Goal: Information Seeking & Learning: Learn about a topic

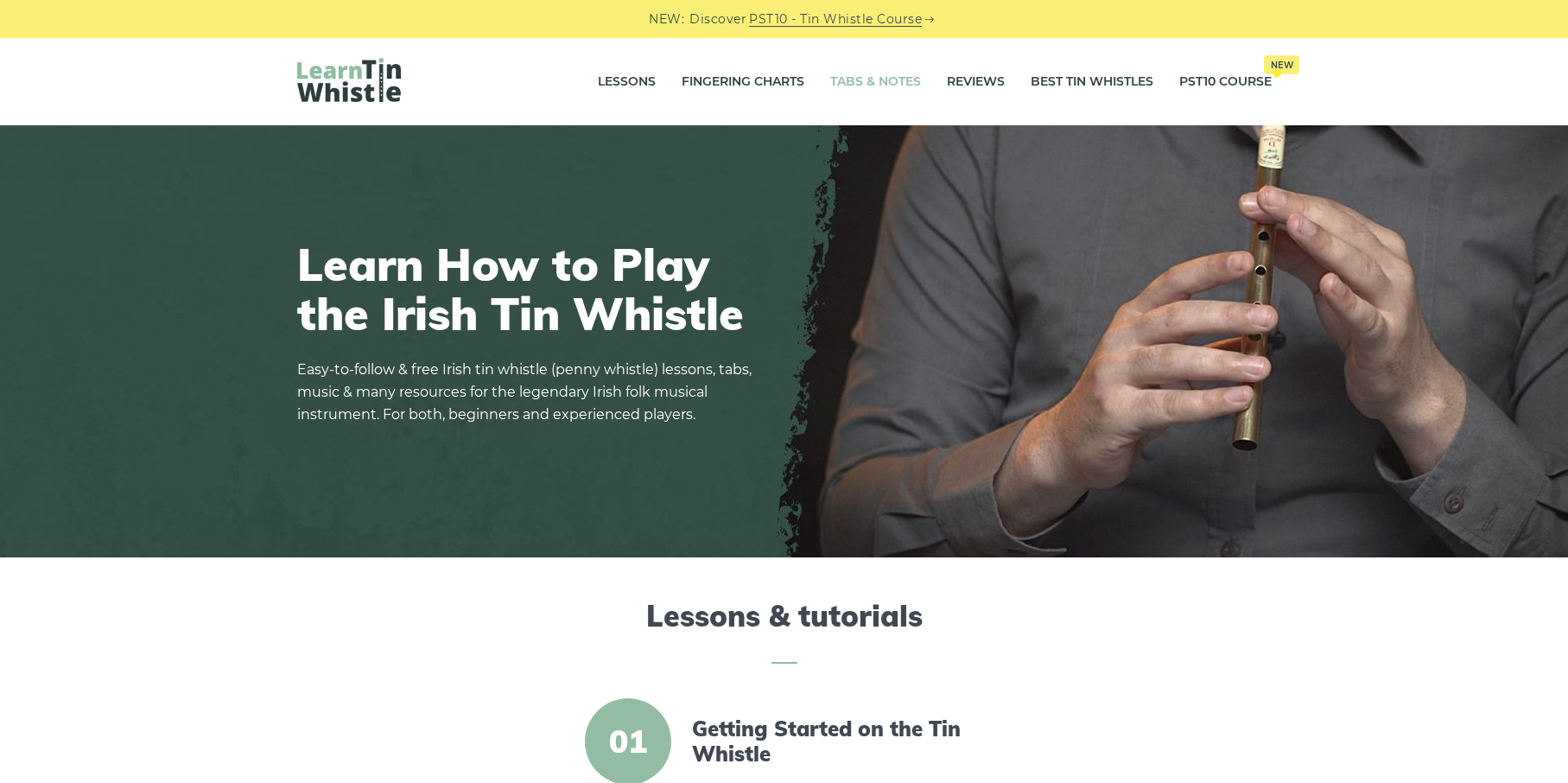
click at [893, 75] on link "Tabs & Notes" at bounding box center [875, 82] width 91 height 43
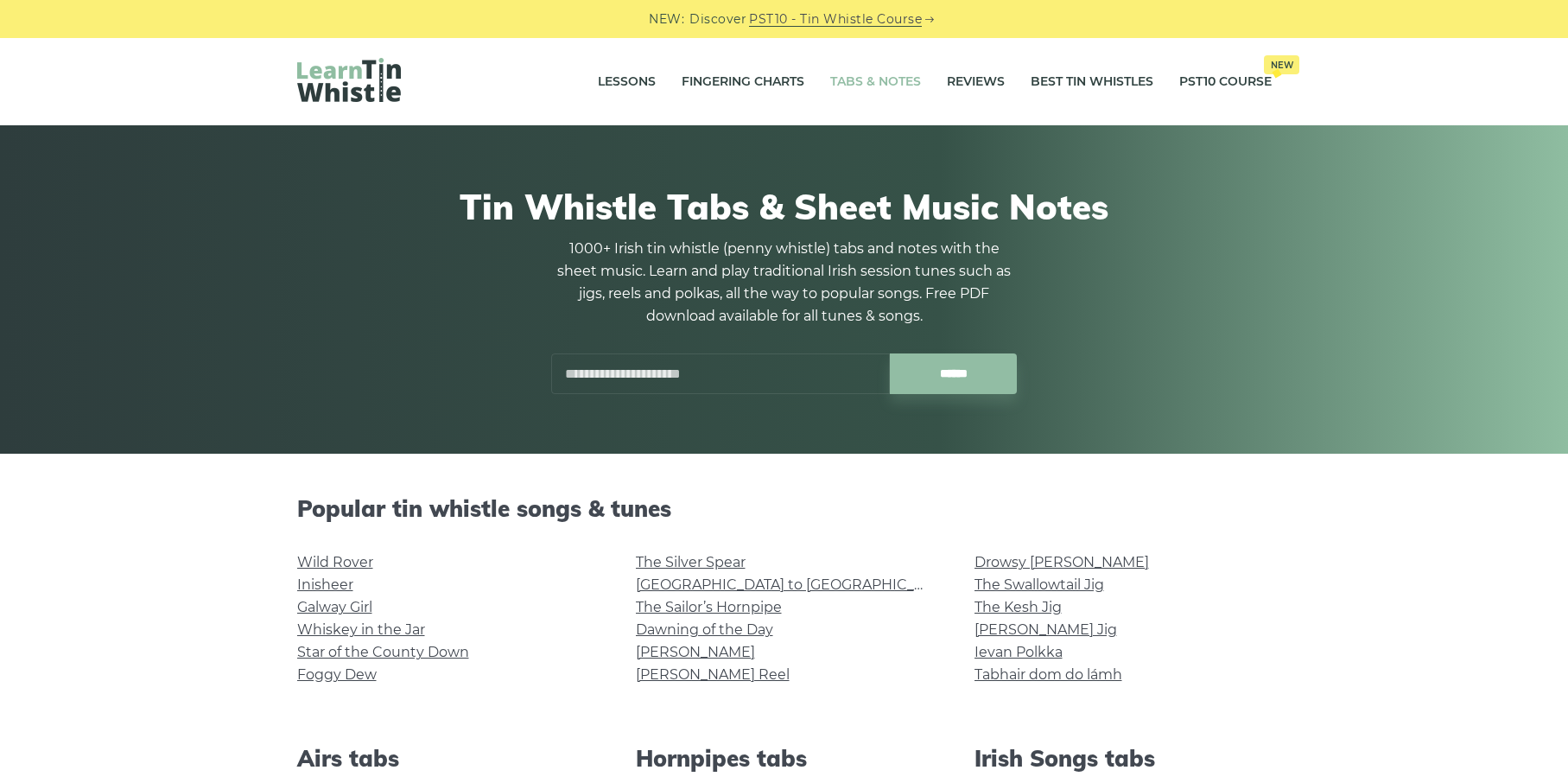
click at [629, 369] on input "text" at bounding box center [721, 373] width 339 height 40
type input "*"
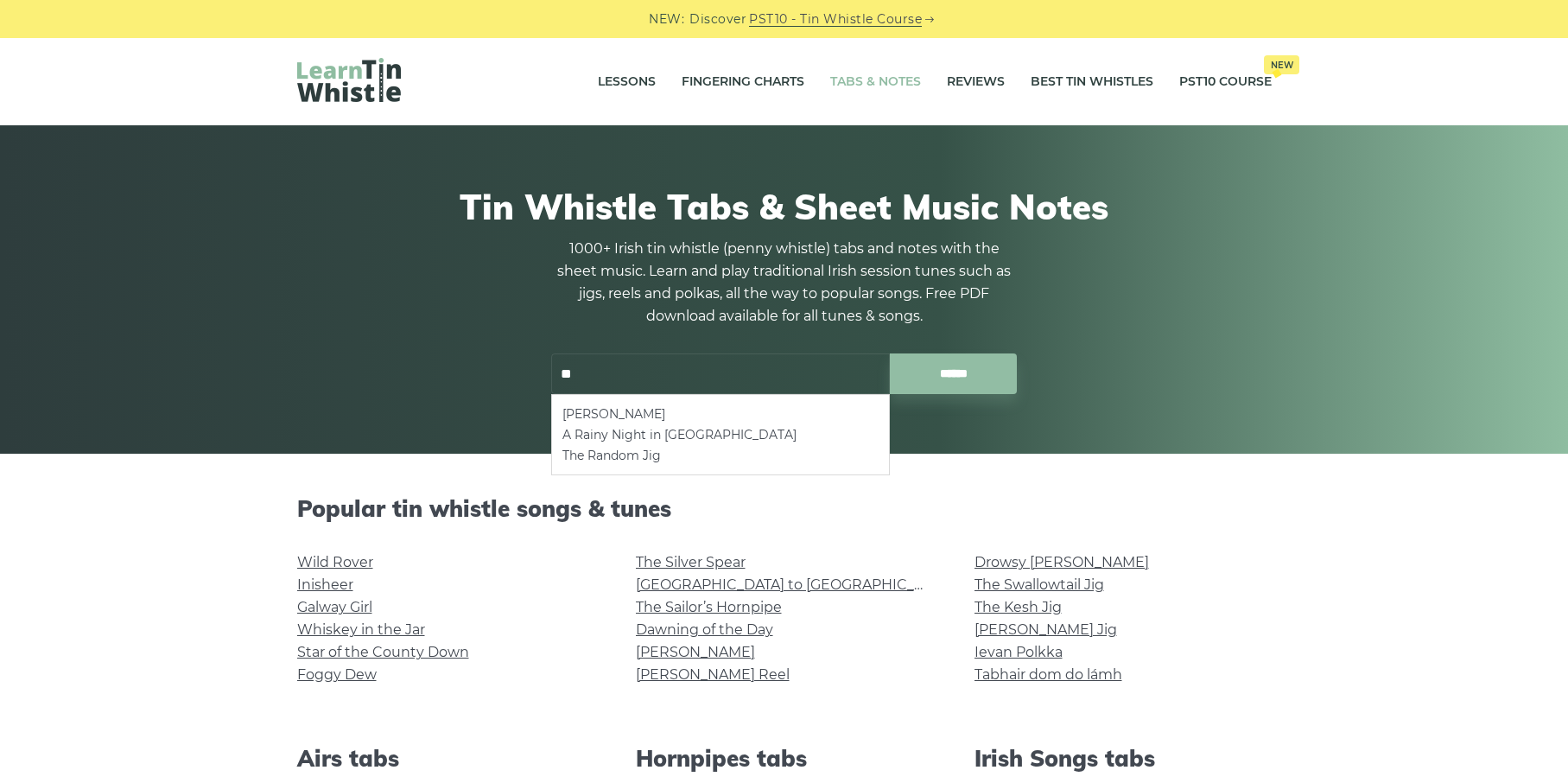
type input "*"
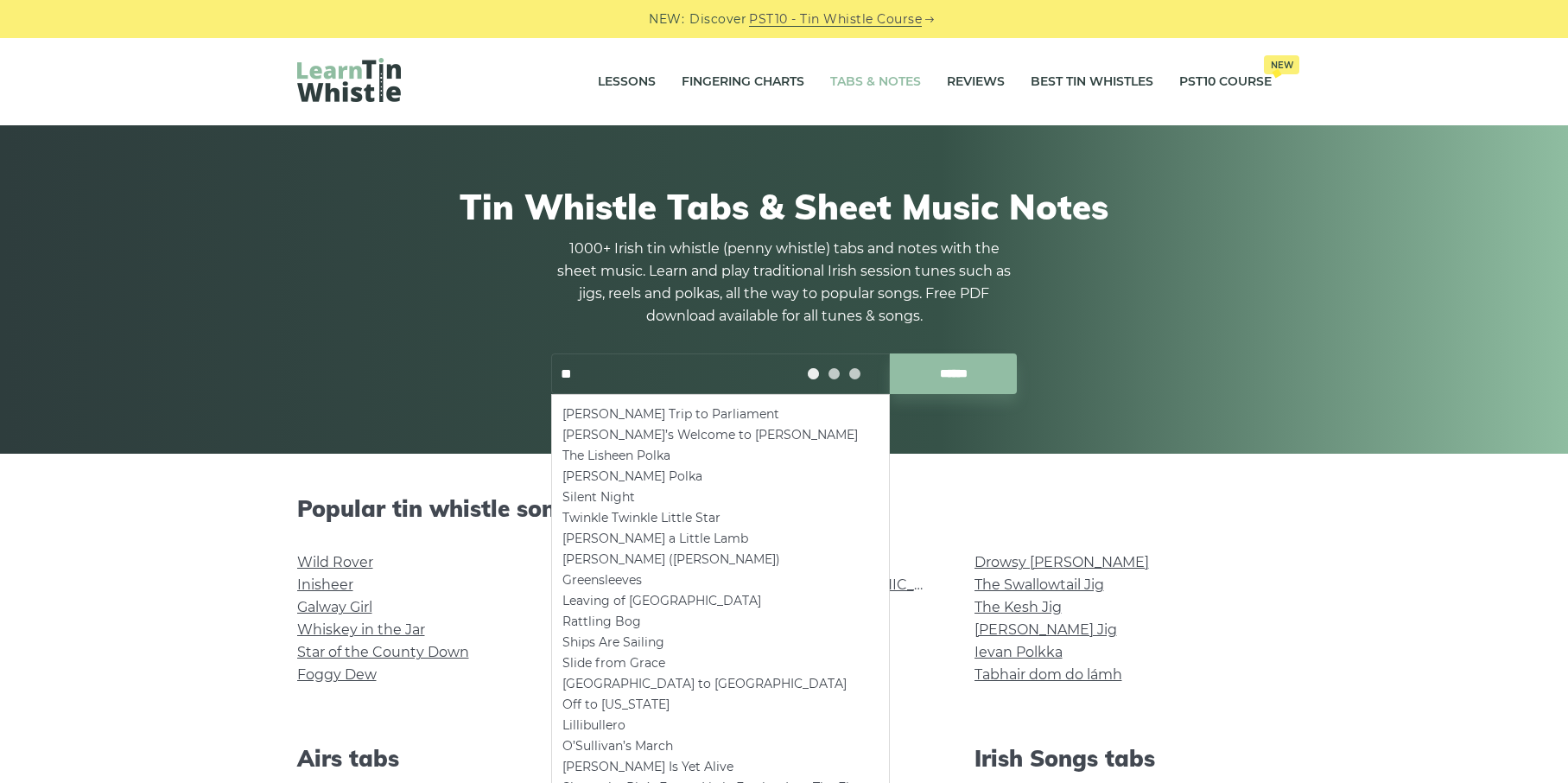
type input "*"
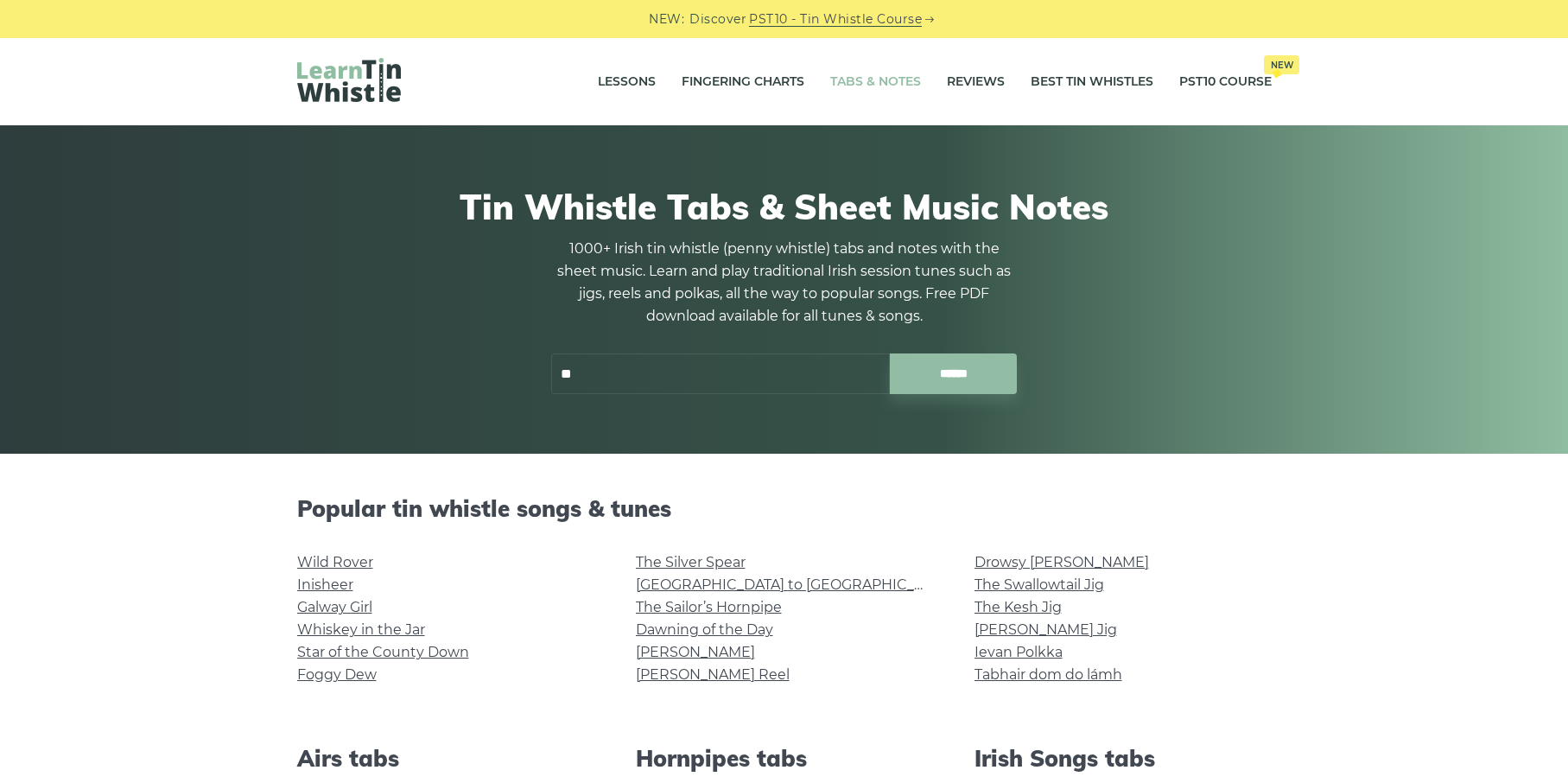
type input "*"
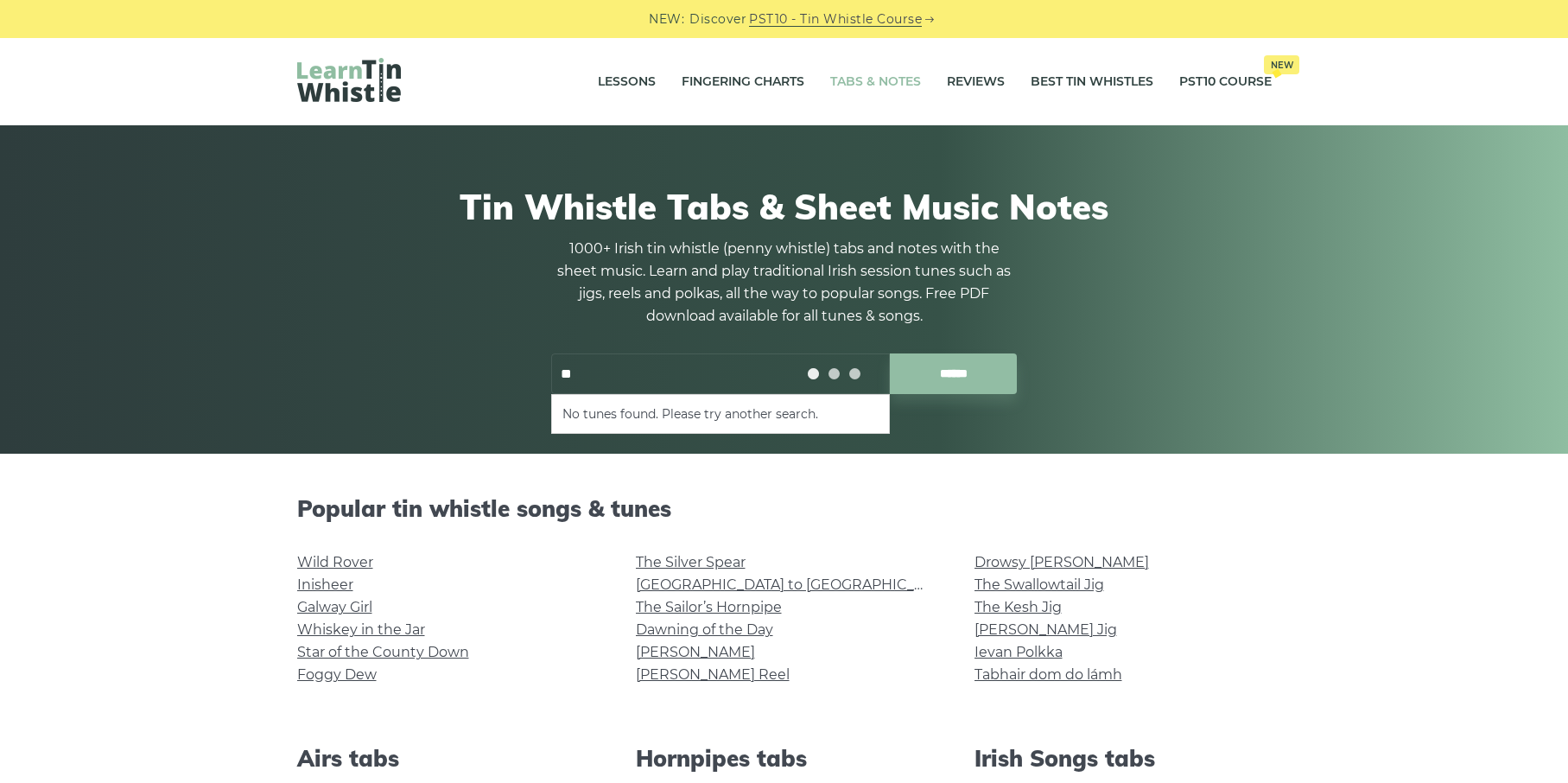
type input "*"
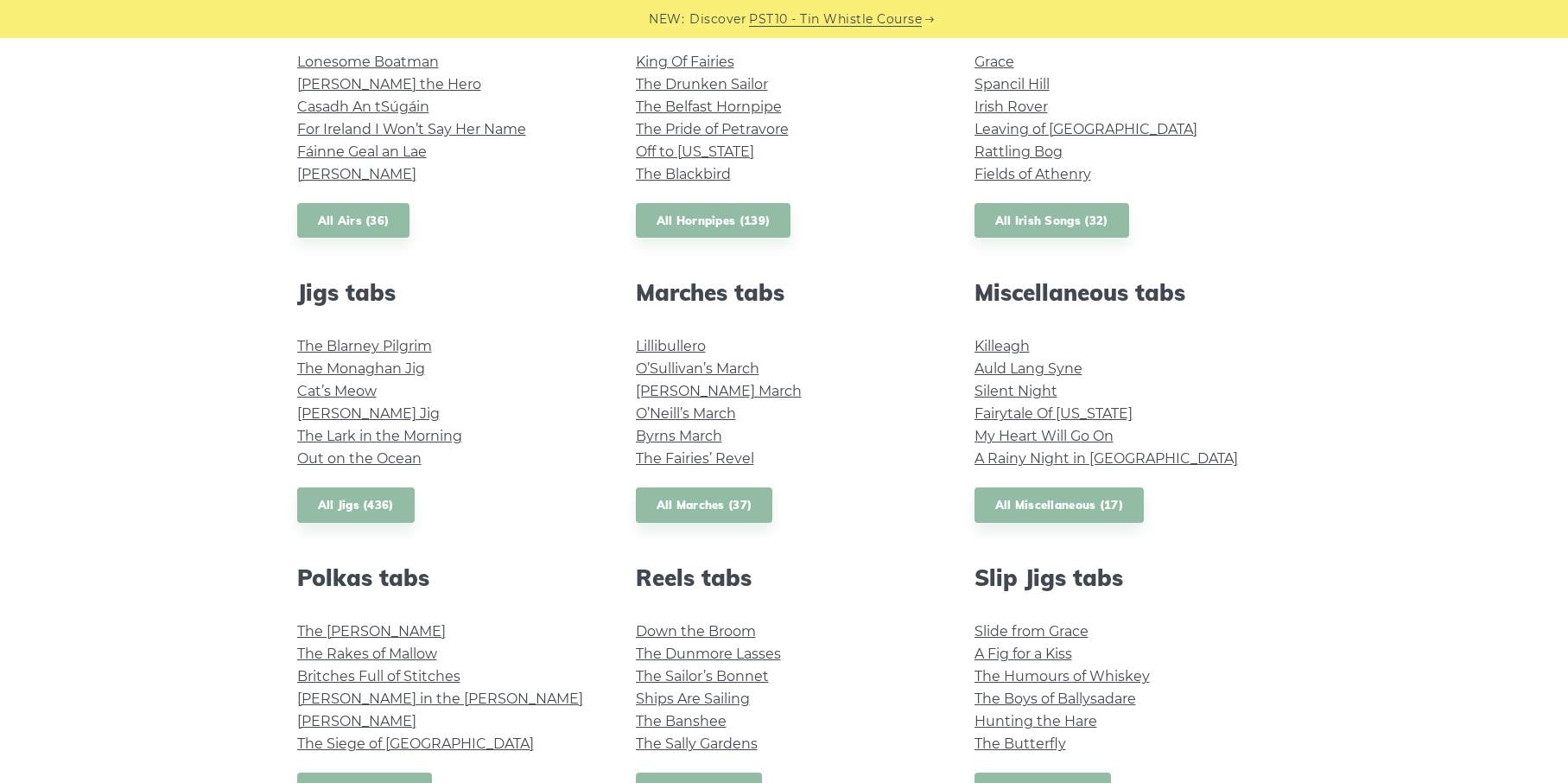
scroll to position [764, 0]
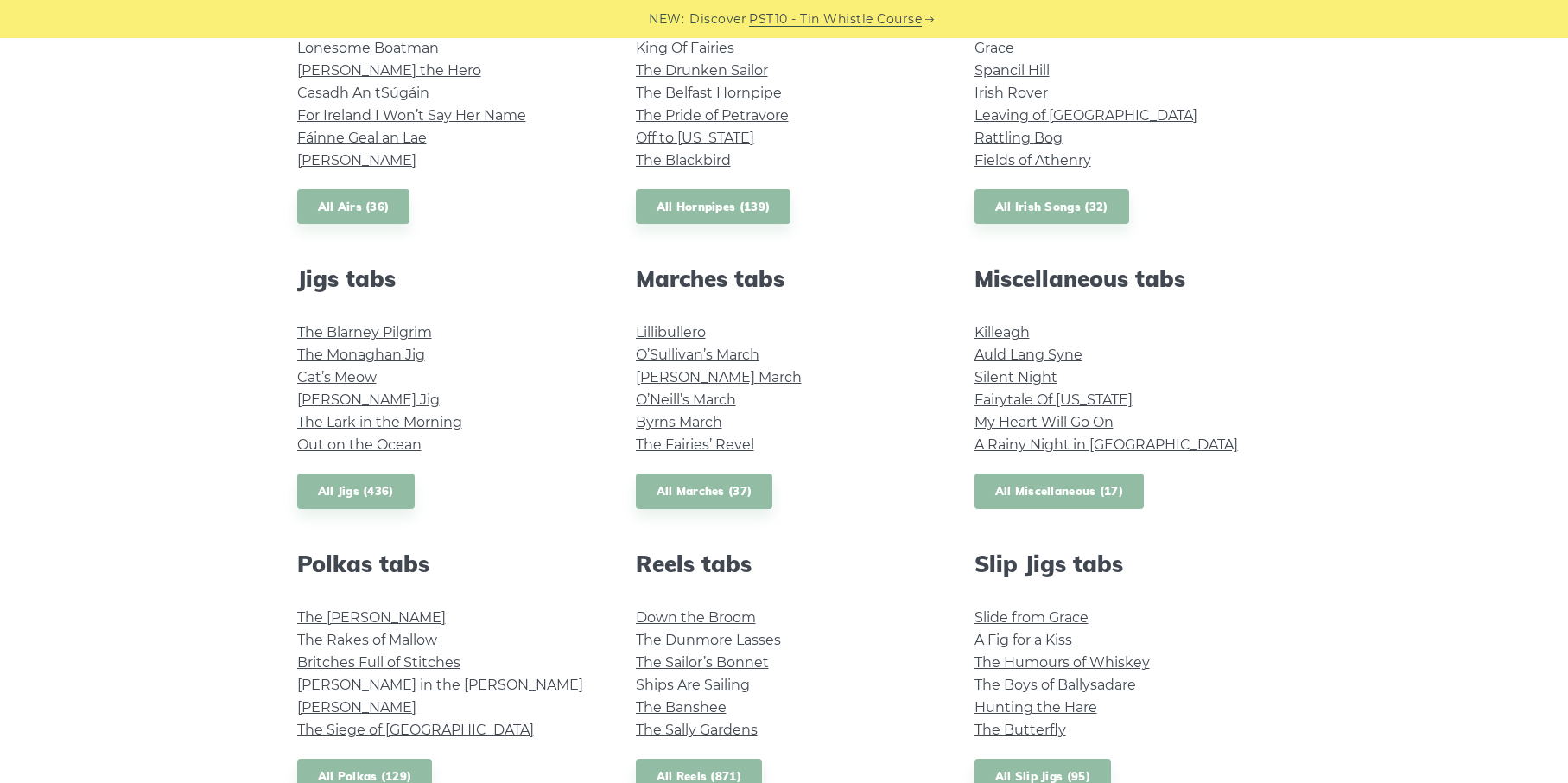
click at [1021, 484] on link "All Miscellaneous (17)" at bounding box center [1059, 491] width 170 height 35
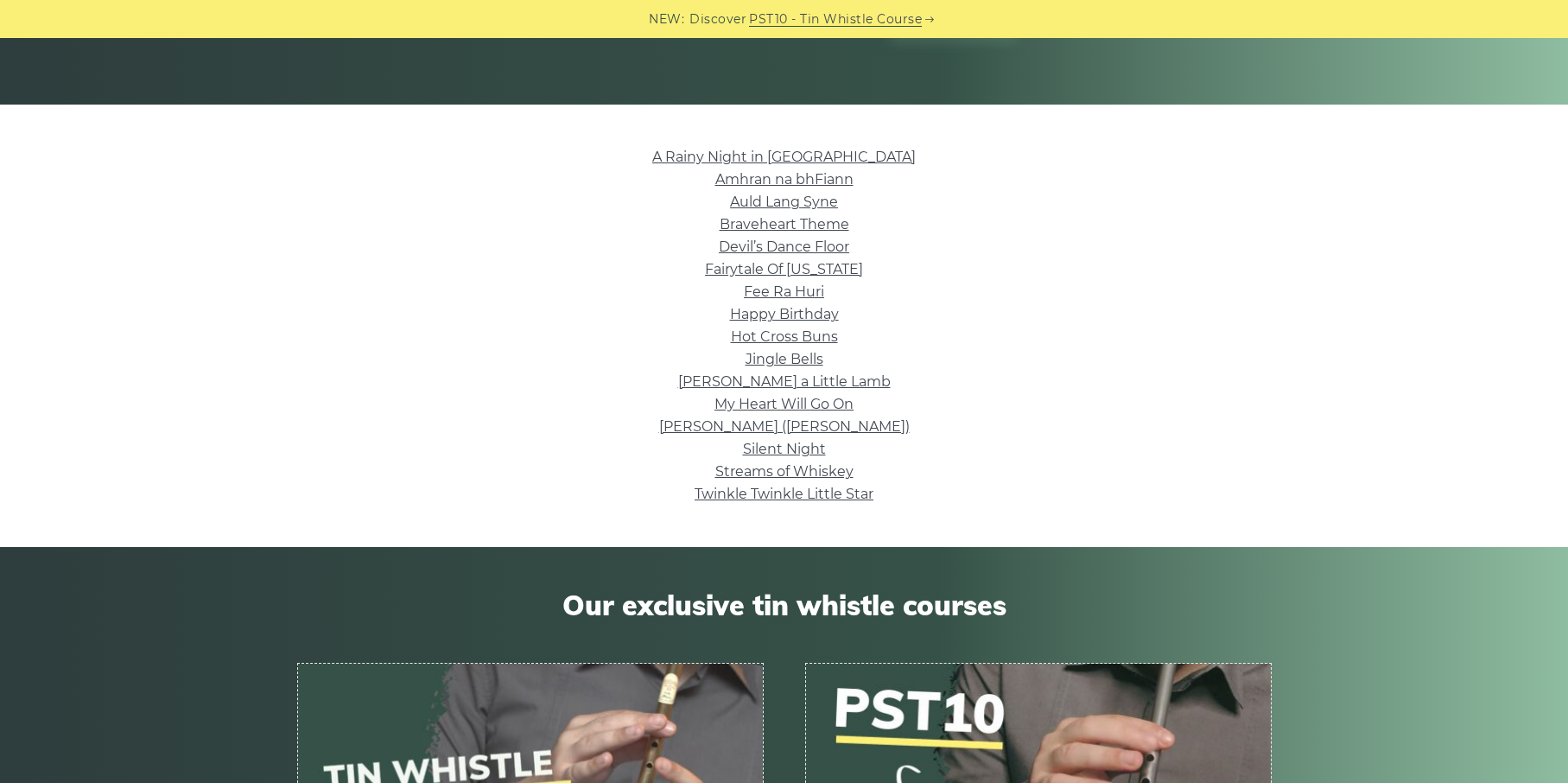
scroll to position [374, 0]
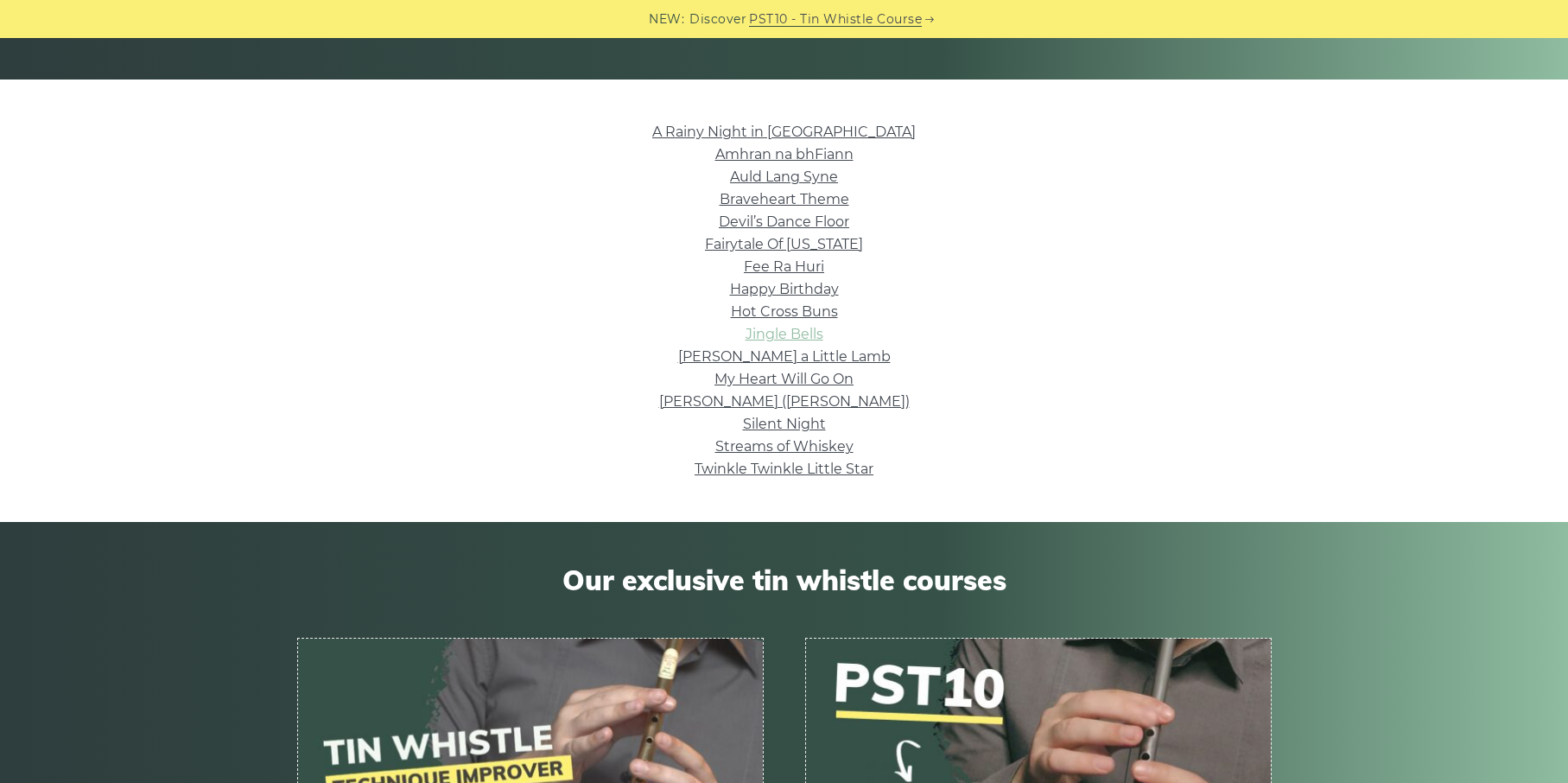
click at [802, 331] on link "Jingle Bells" at bounding box center [784, 334] width 78 height 17
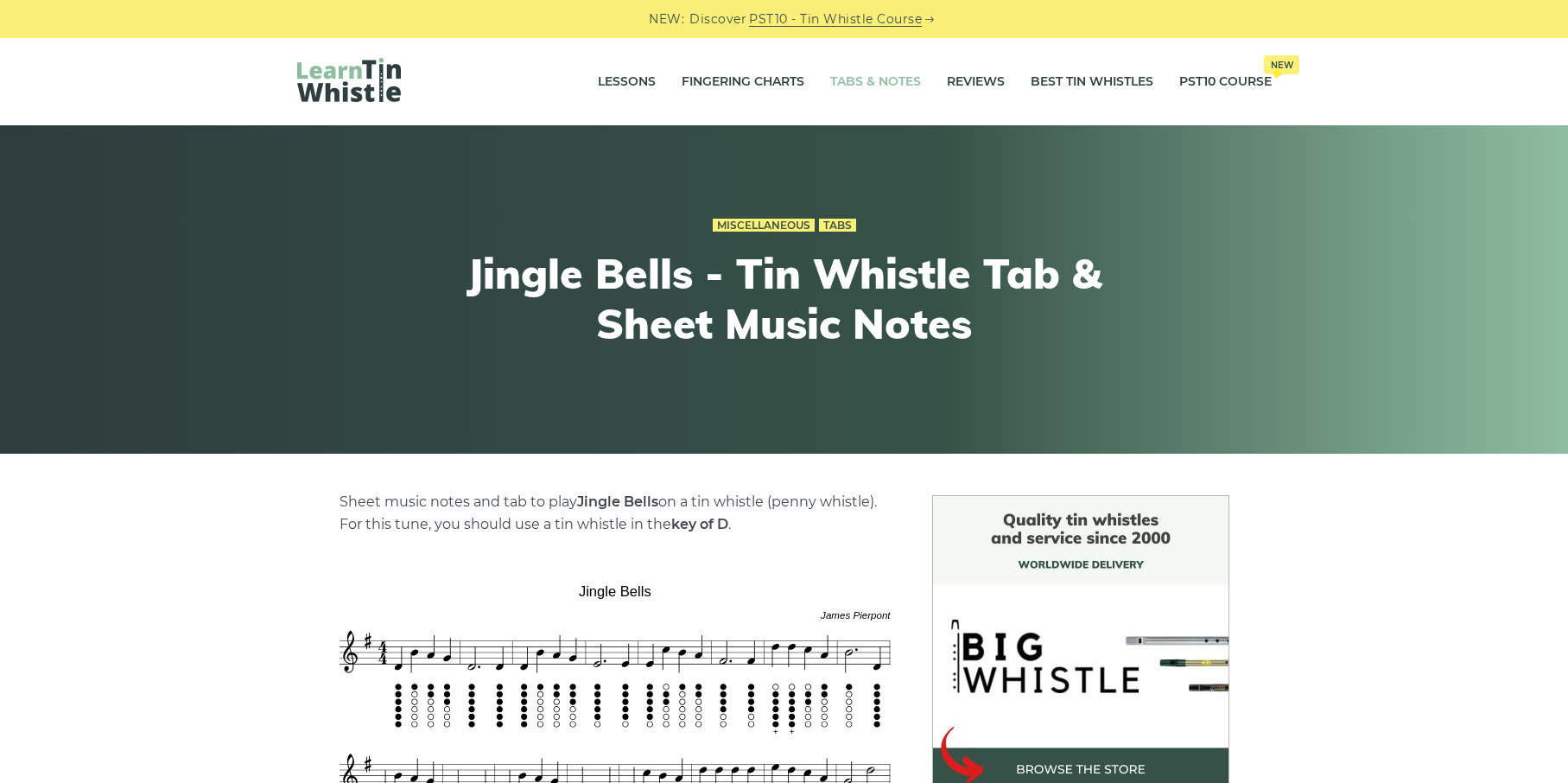
click at [873, 84] on link "Tabs & Notes" at bounding box center [875, 82] width 91 height 43
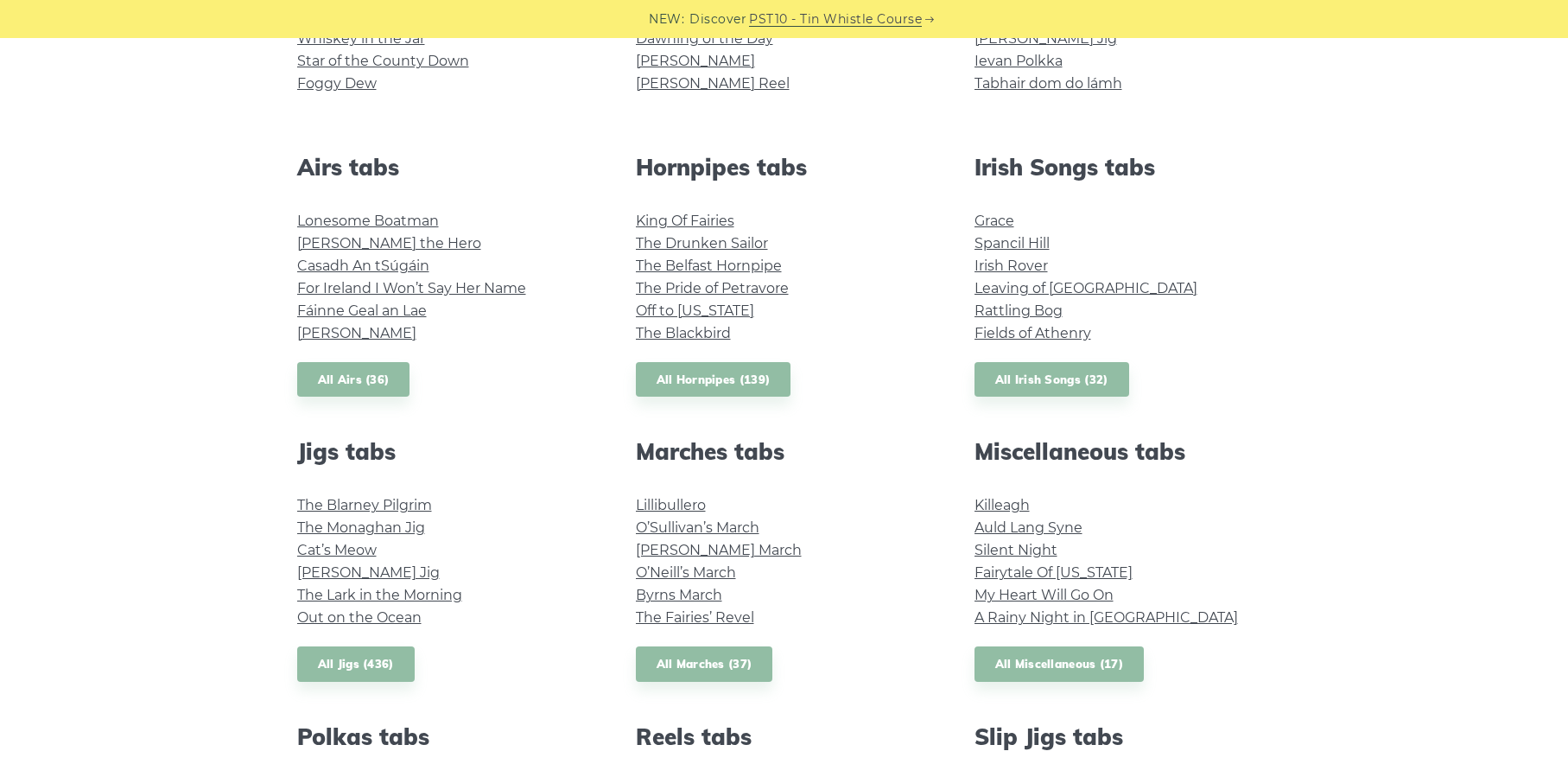
scroll to position [609, 0]
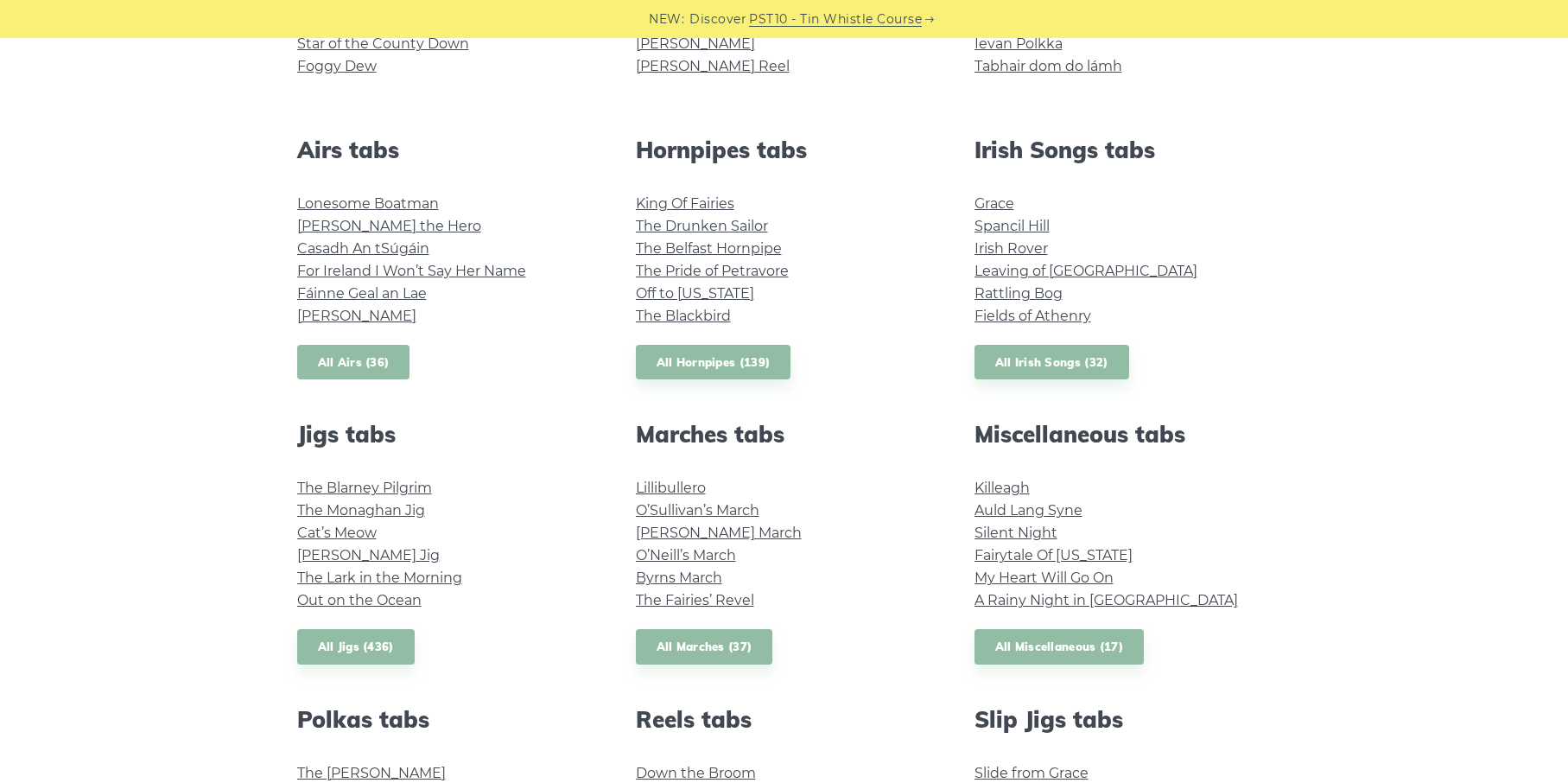
click at [379, 351] on link "All Airs (36)" at bounding box center [353, 362] width 113 height 35
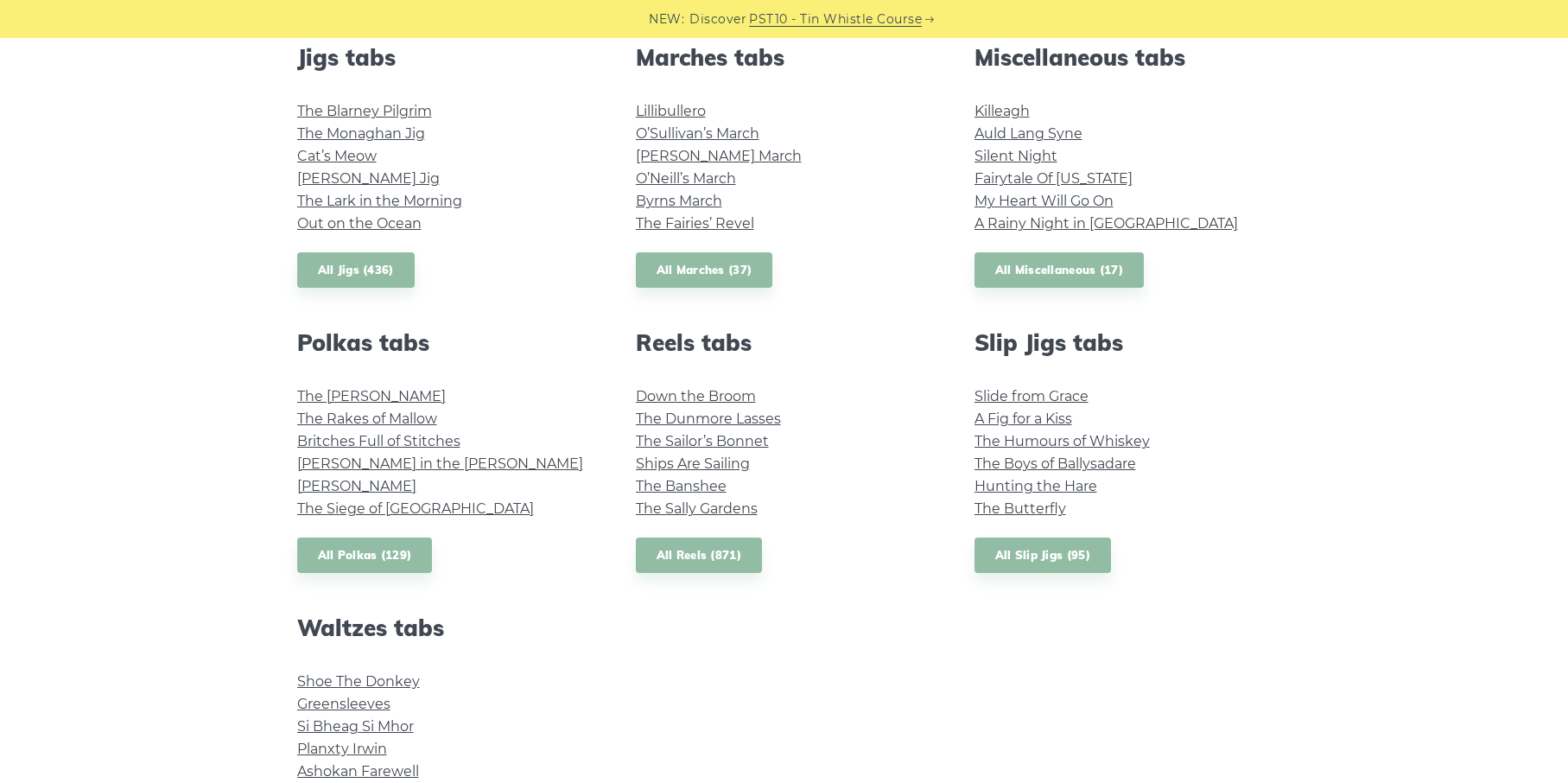
scroll to position [957, 0]
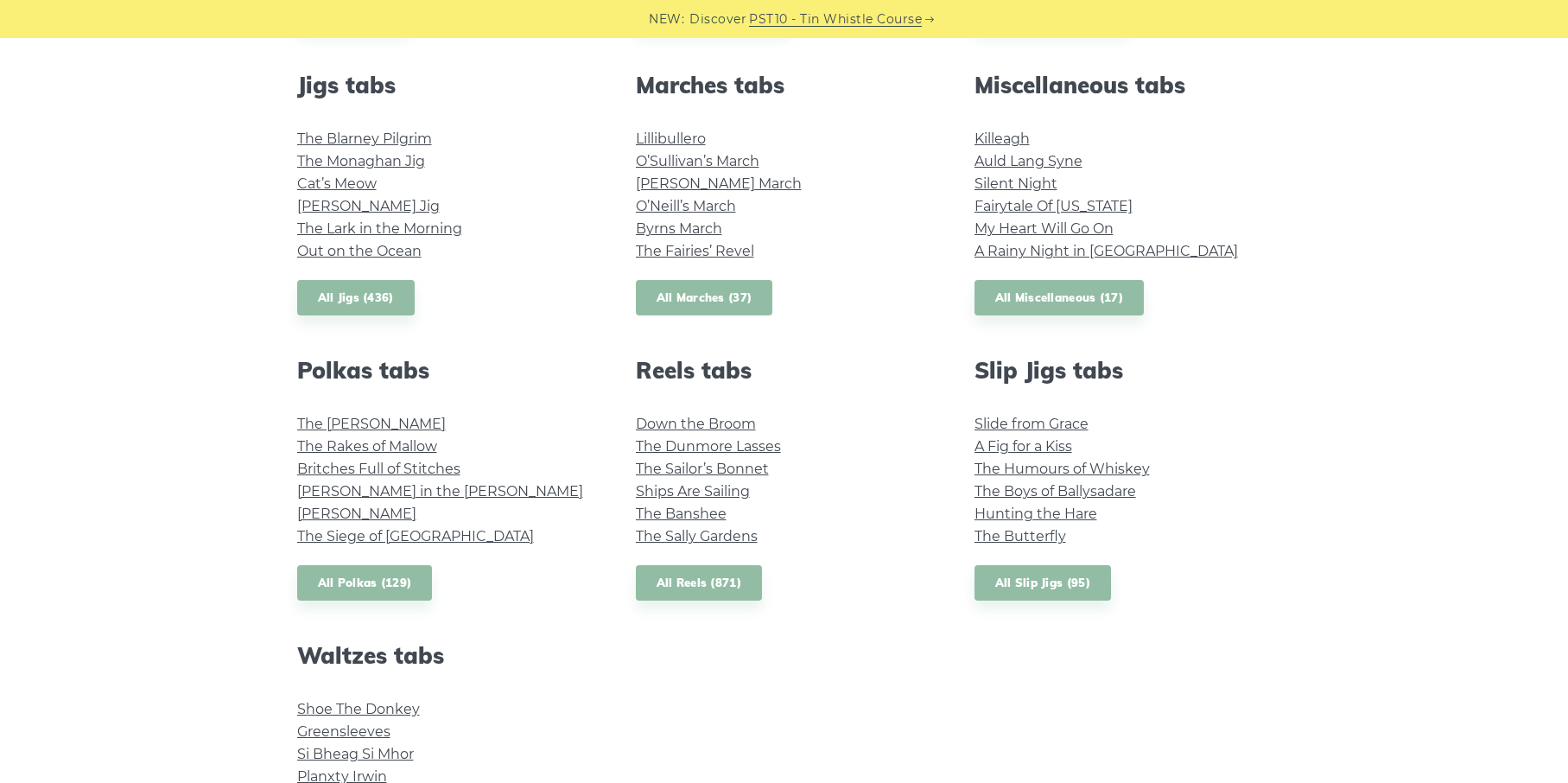
click at [724, 300] on link "All Marches (37)" at bounding box center [705, 297] width 138 height 35
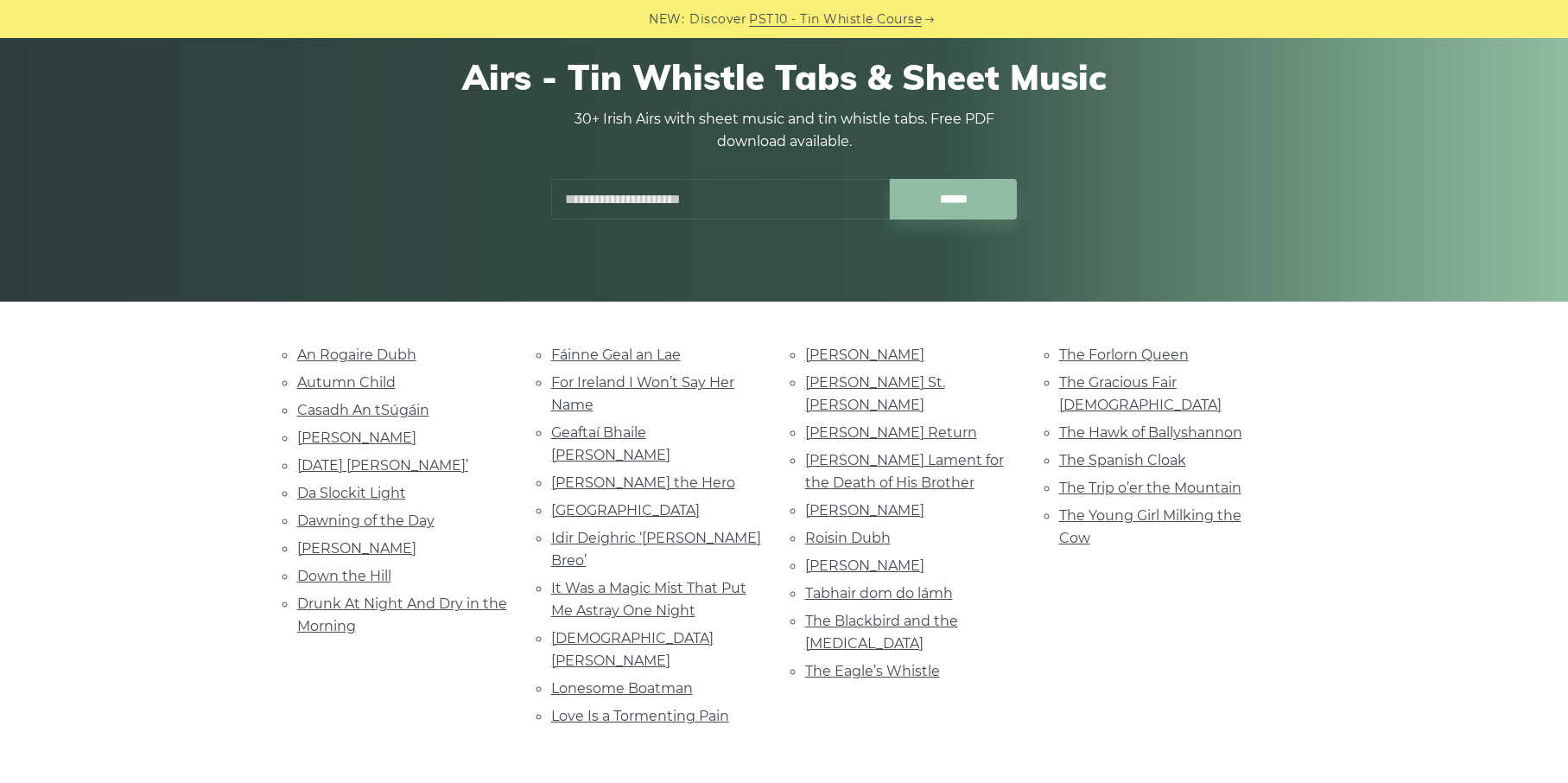
scroll to position [165, 0]
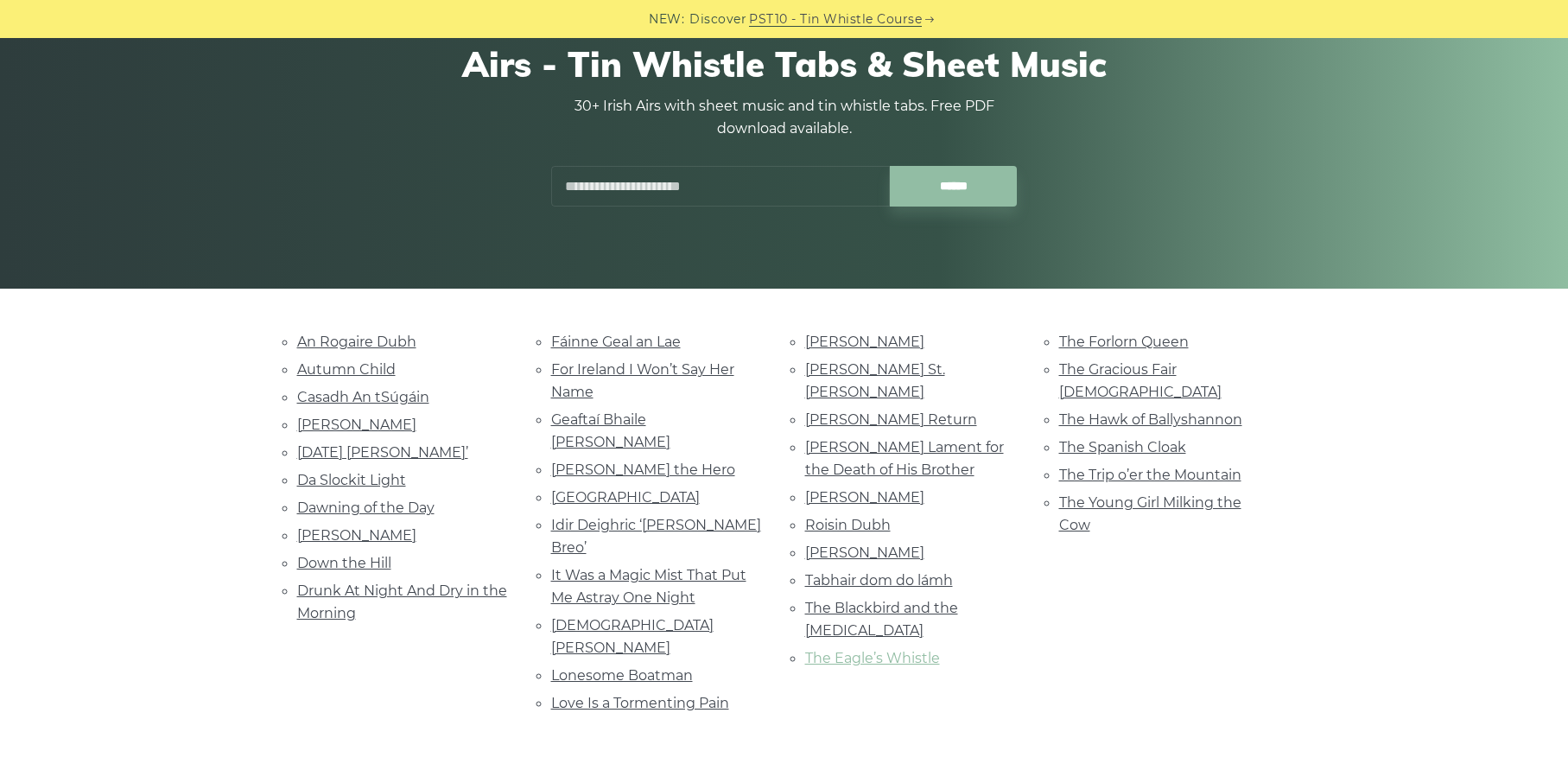
click at [845, 650] on link "The Eagle’s Whistle" at bounding box center [872, 658] width 135 height 17
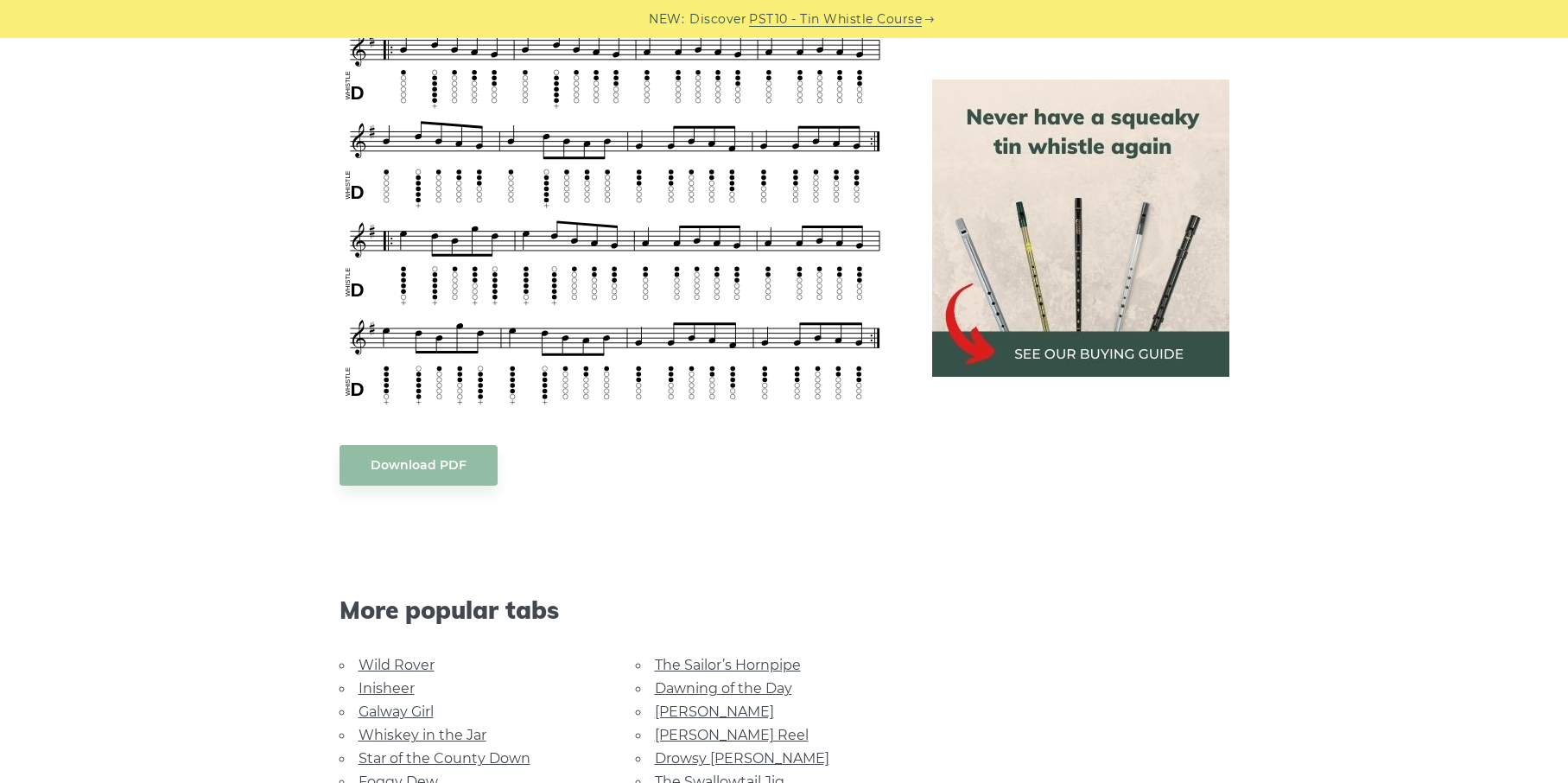
scroll to position [1064, 0]
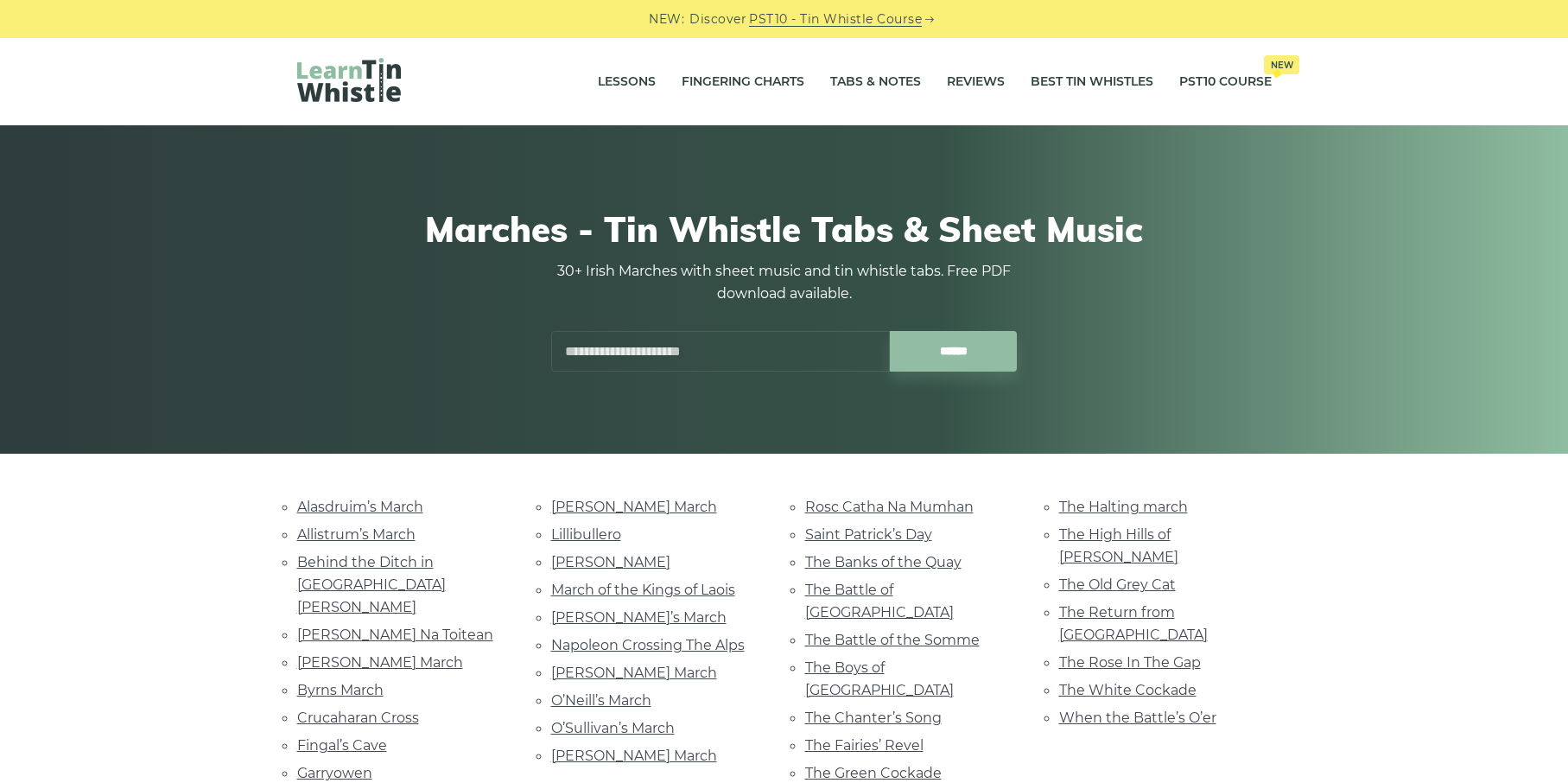
scroll to position [287, 0]
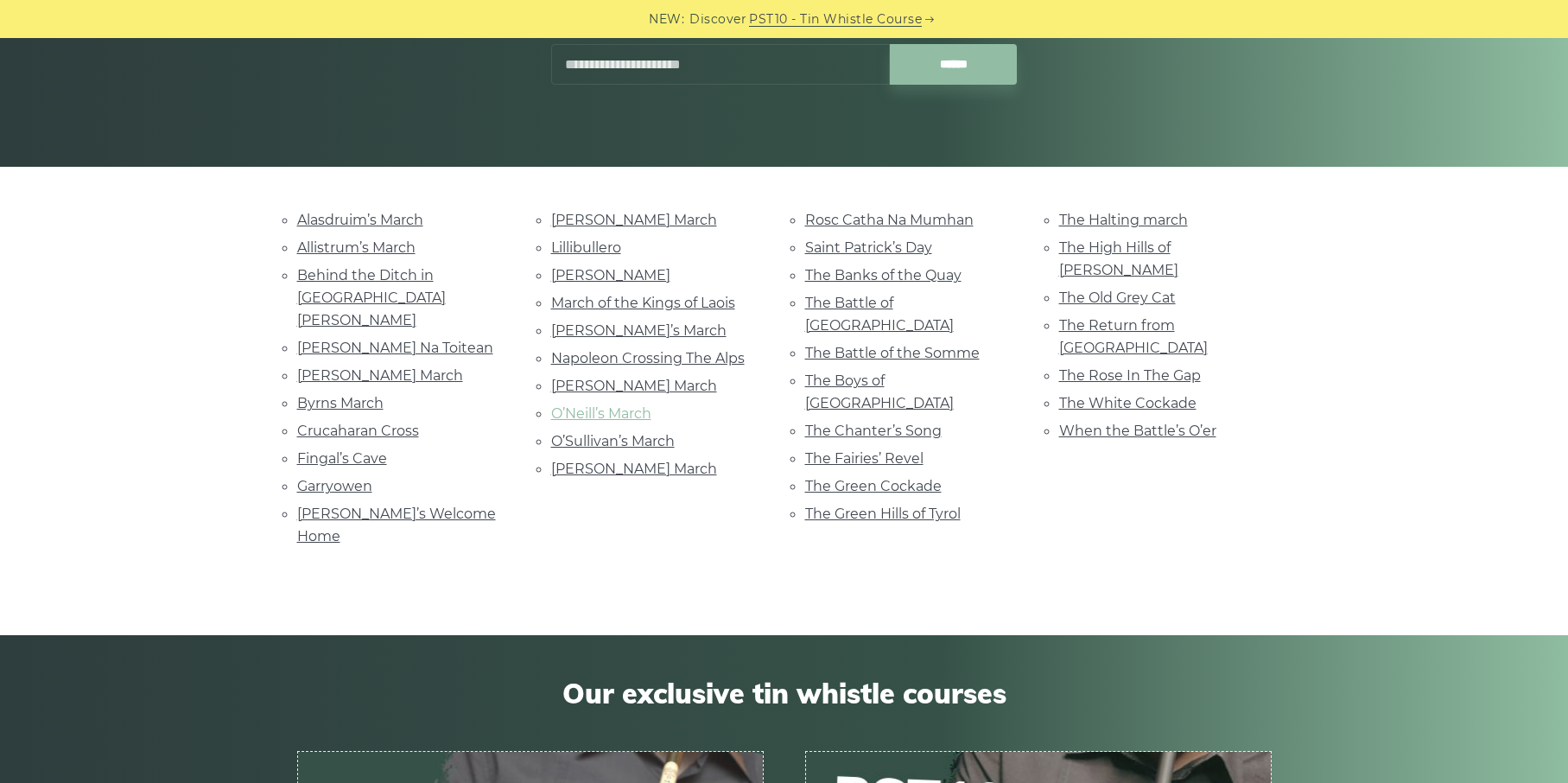
click at [583, 416] on link "O’Neill’s March" at bounding box center [601, 414] width 100 height 17
click at [361, 395] on link "Byrns March" at bounding box center [341, 403] width 87 height 17
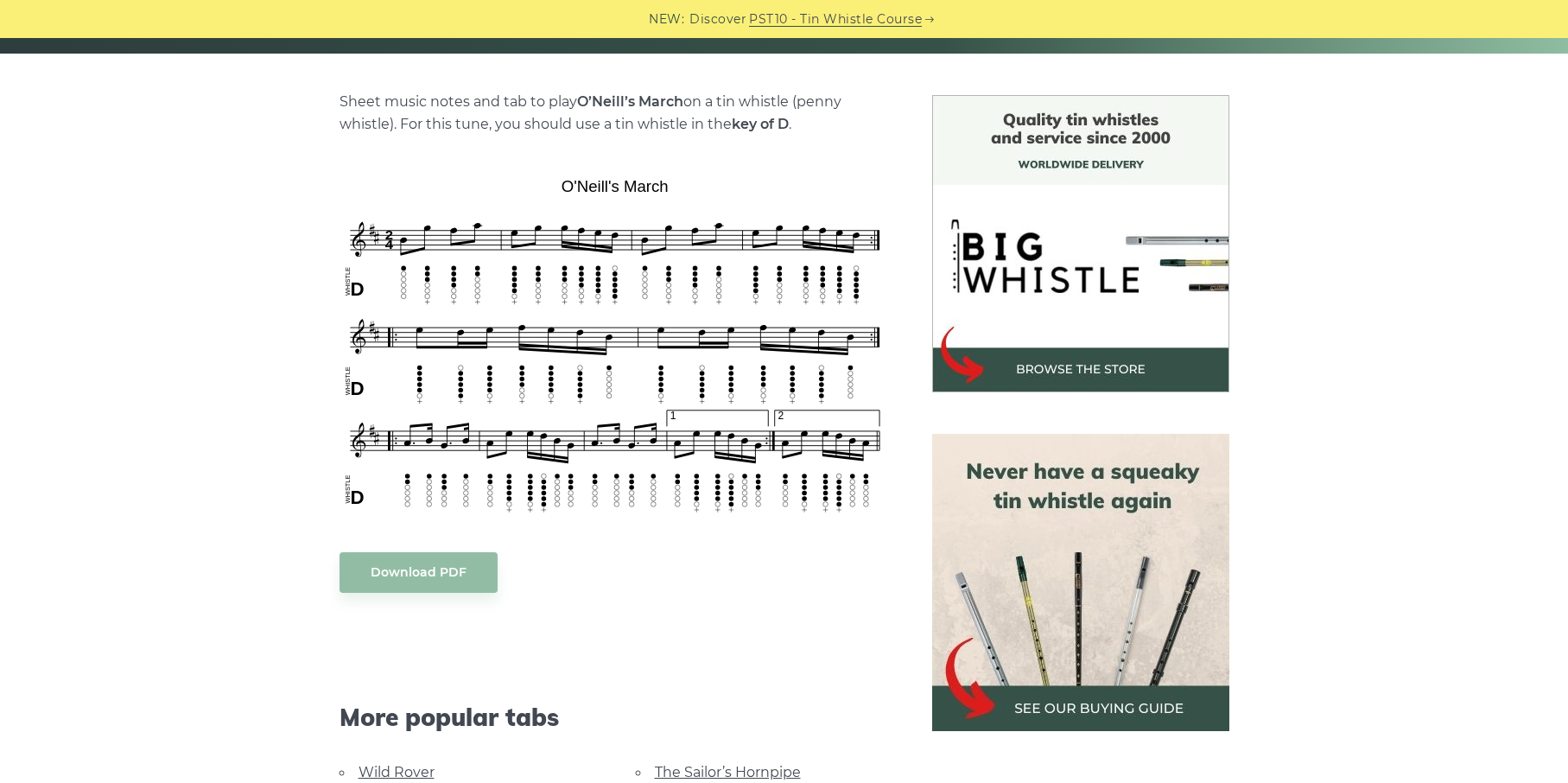
scroll to position [407, 0]
